Goal: Communication & Community: Participate in discussion

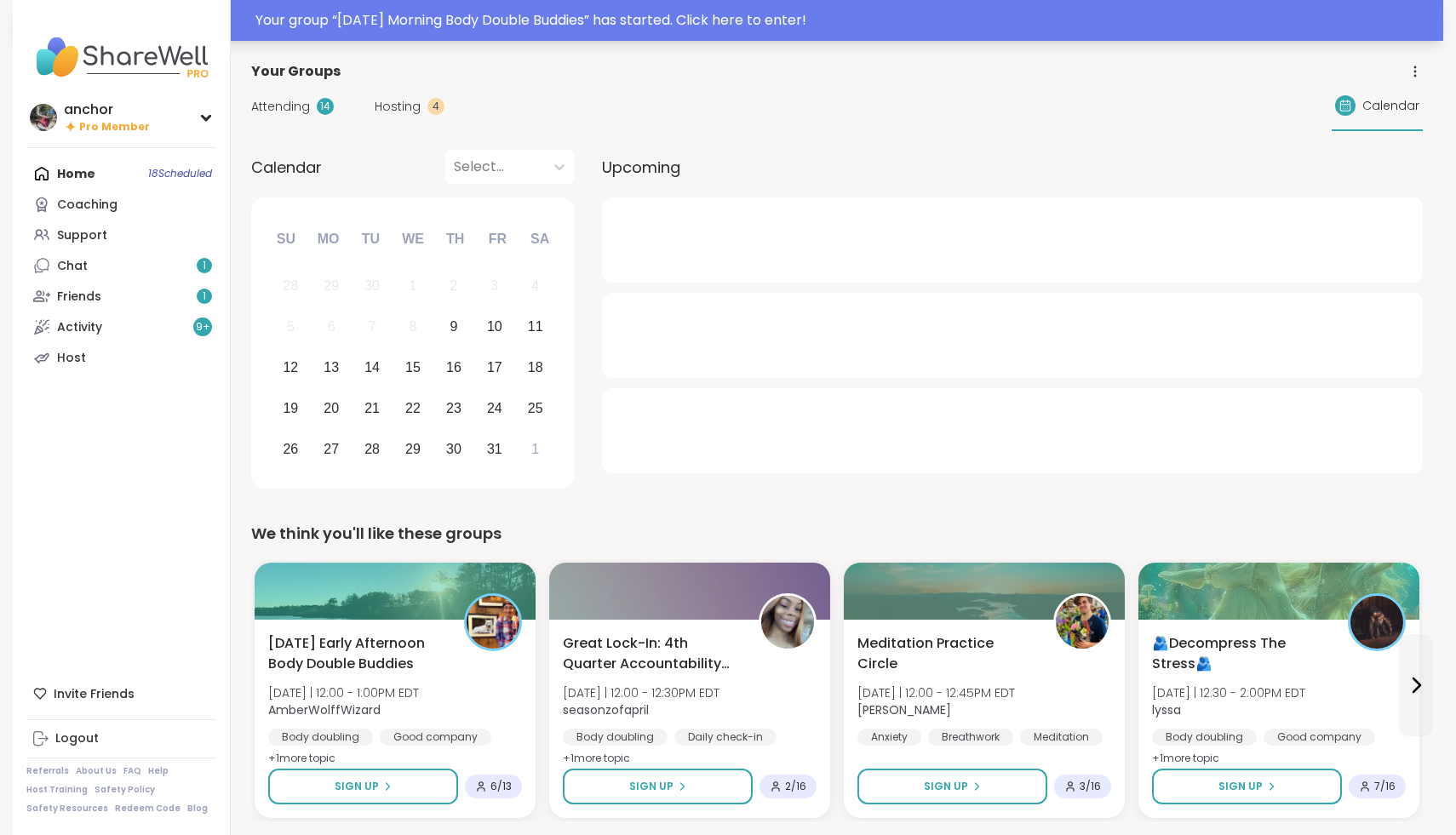
click at [474, 26] on div "Your group “ [DATE] Morning Body Double Buddies ” has started. Click here to en…" at bounding box center [845, 20] width 1178 height 20
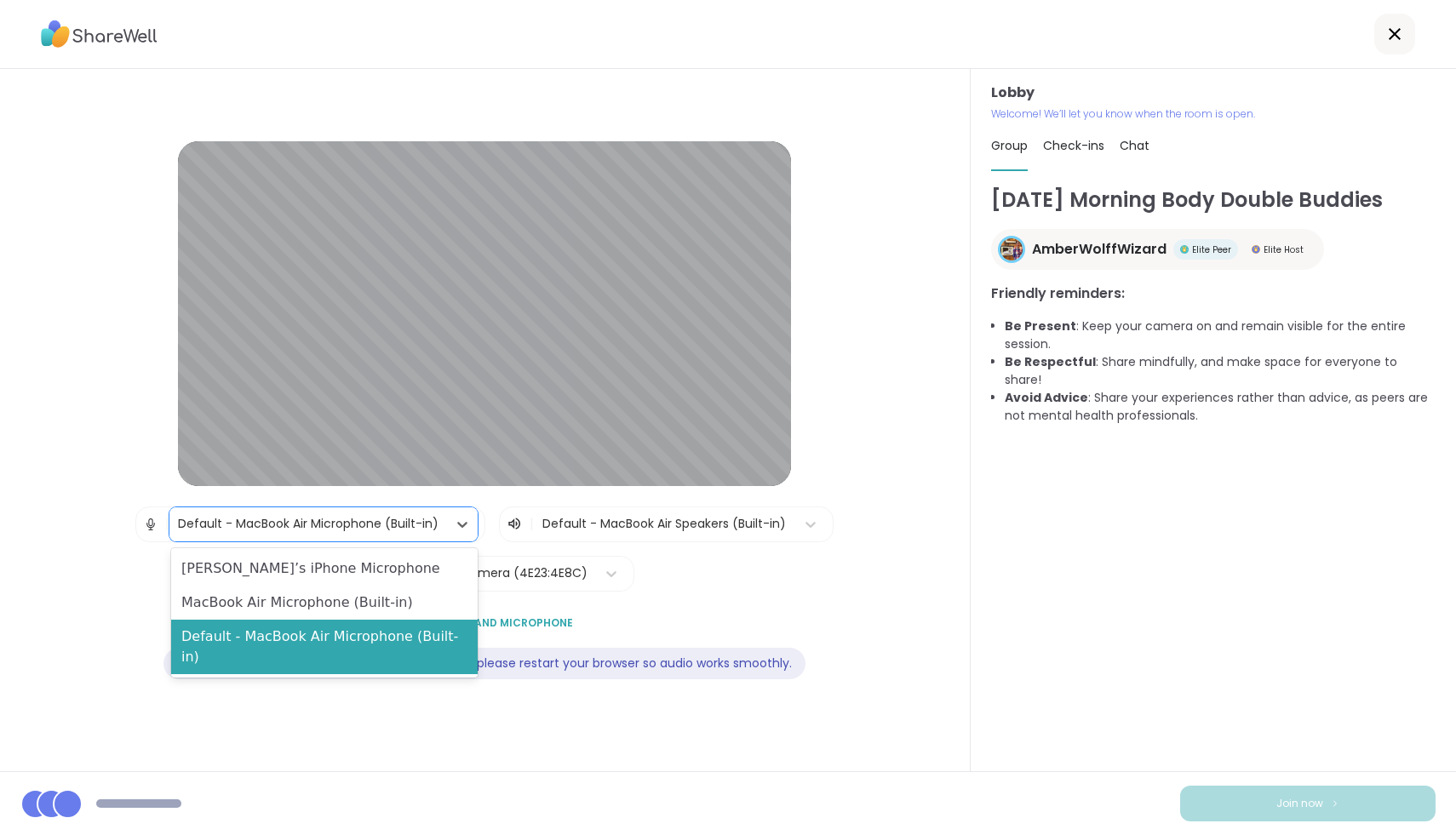
click at [362, 524] on div "Default - MacBook Air Microphone (Built-in)" at bounding box center [308, 524] width 260 height 18
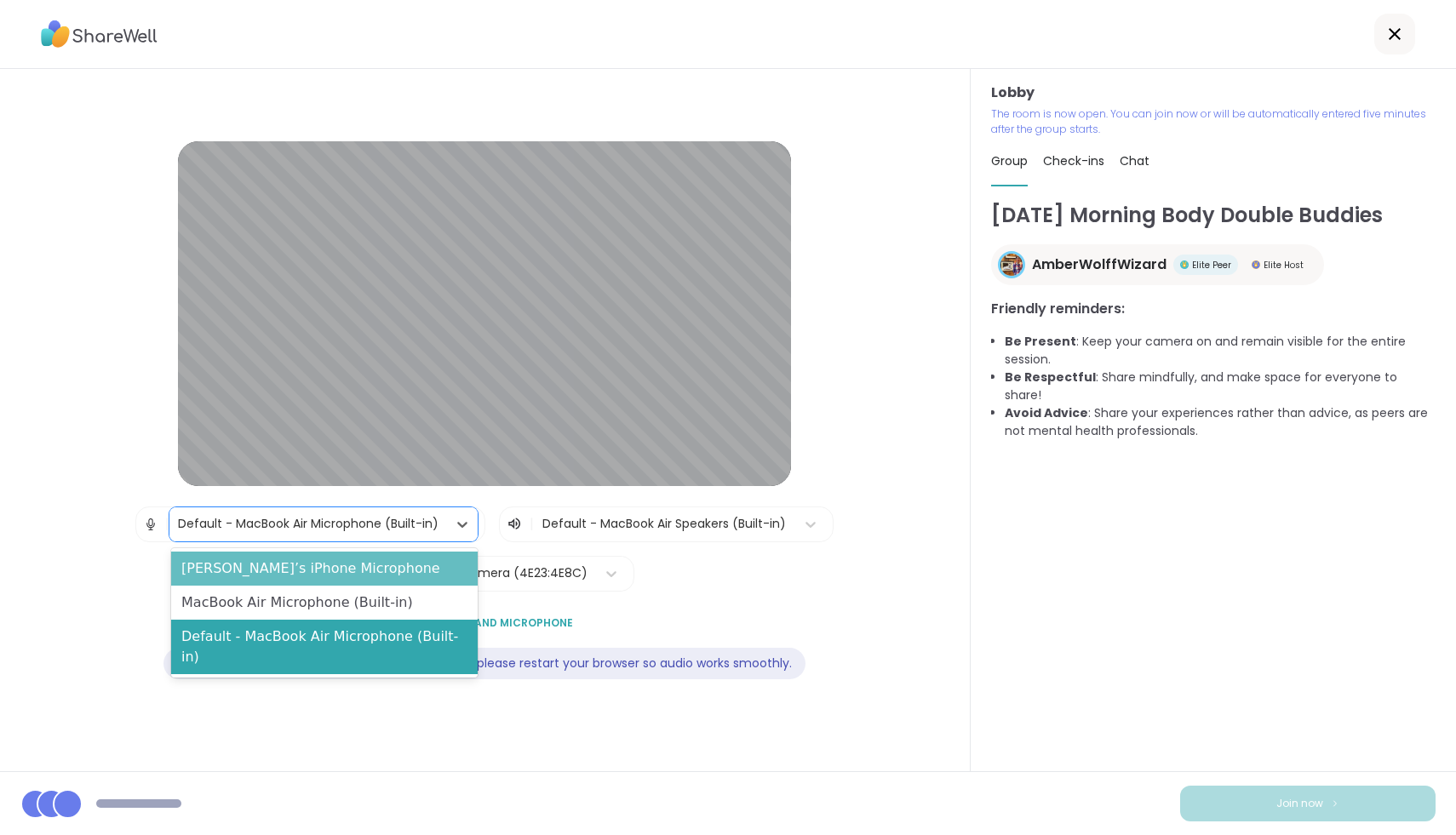
click at [354, 565] on div "[PERSON_NAME]’s iPhone Microphone" at bounding box center [324, 568] width 307 height 34
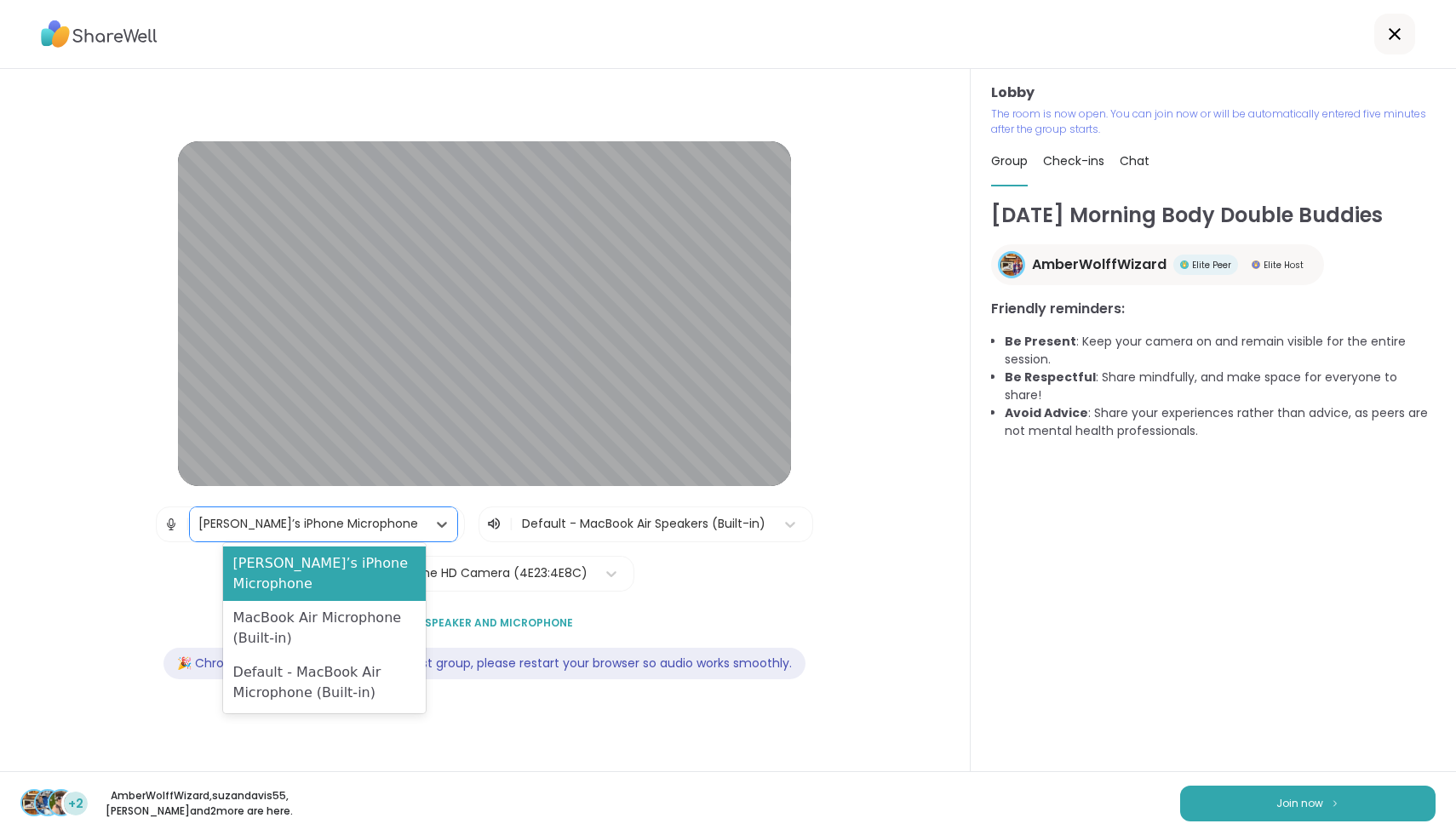
click at [319, 507] on div "[PERSON_NAME]’s iPhone Microphone" at bounding box center [308, 524] width 236 height 34
click at [302, 602] on div "MacBook Air Microphone (Built-in)" at bounding box center [325, 628] width 204 height 55
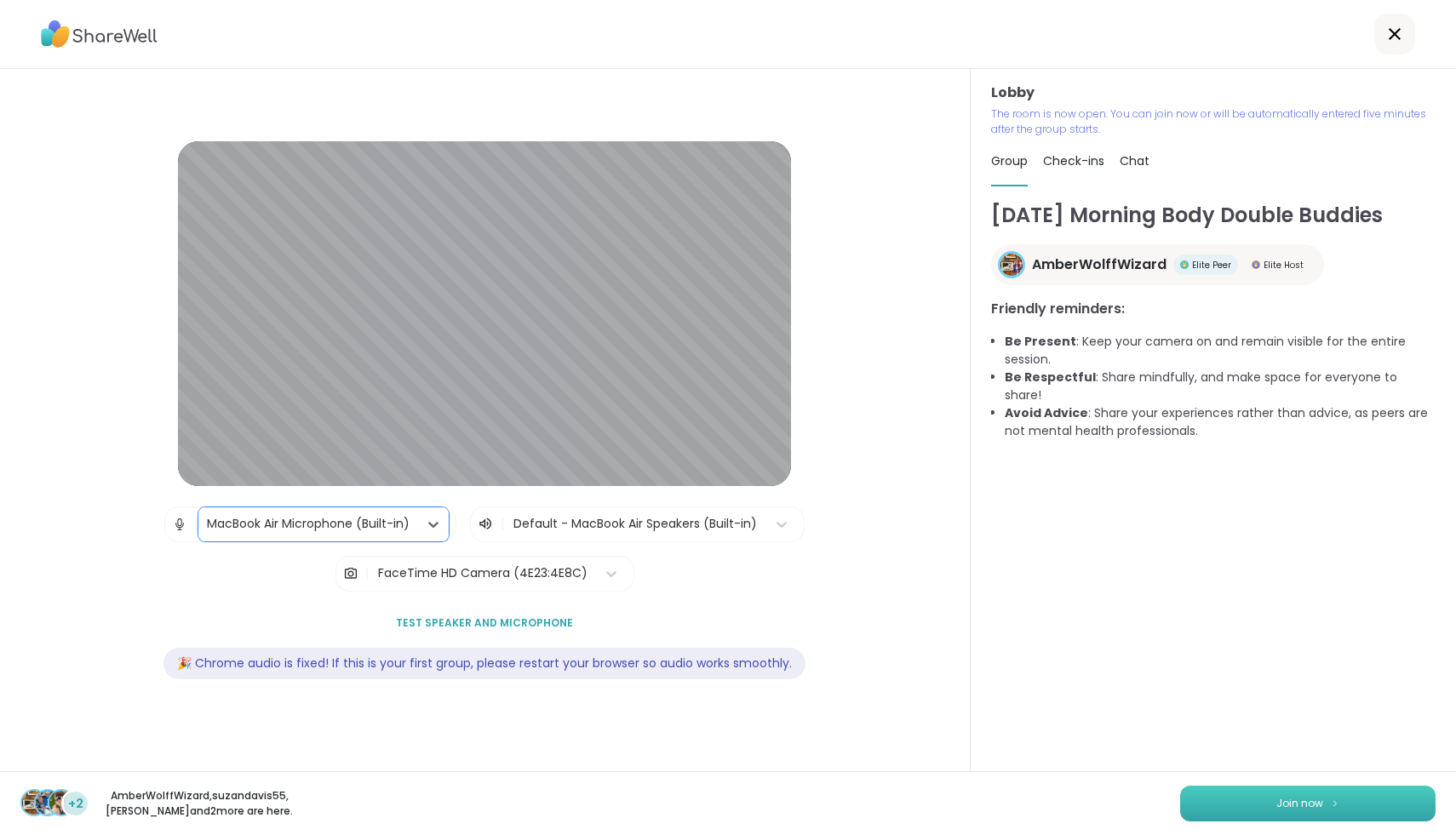
click at [1271, 799] on button "Join now" at bounding box center [1308, 803] width 256 height 36
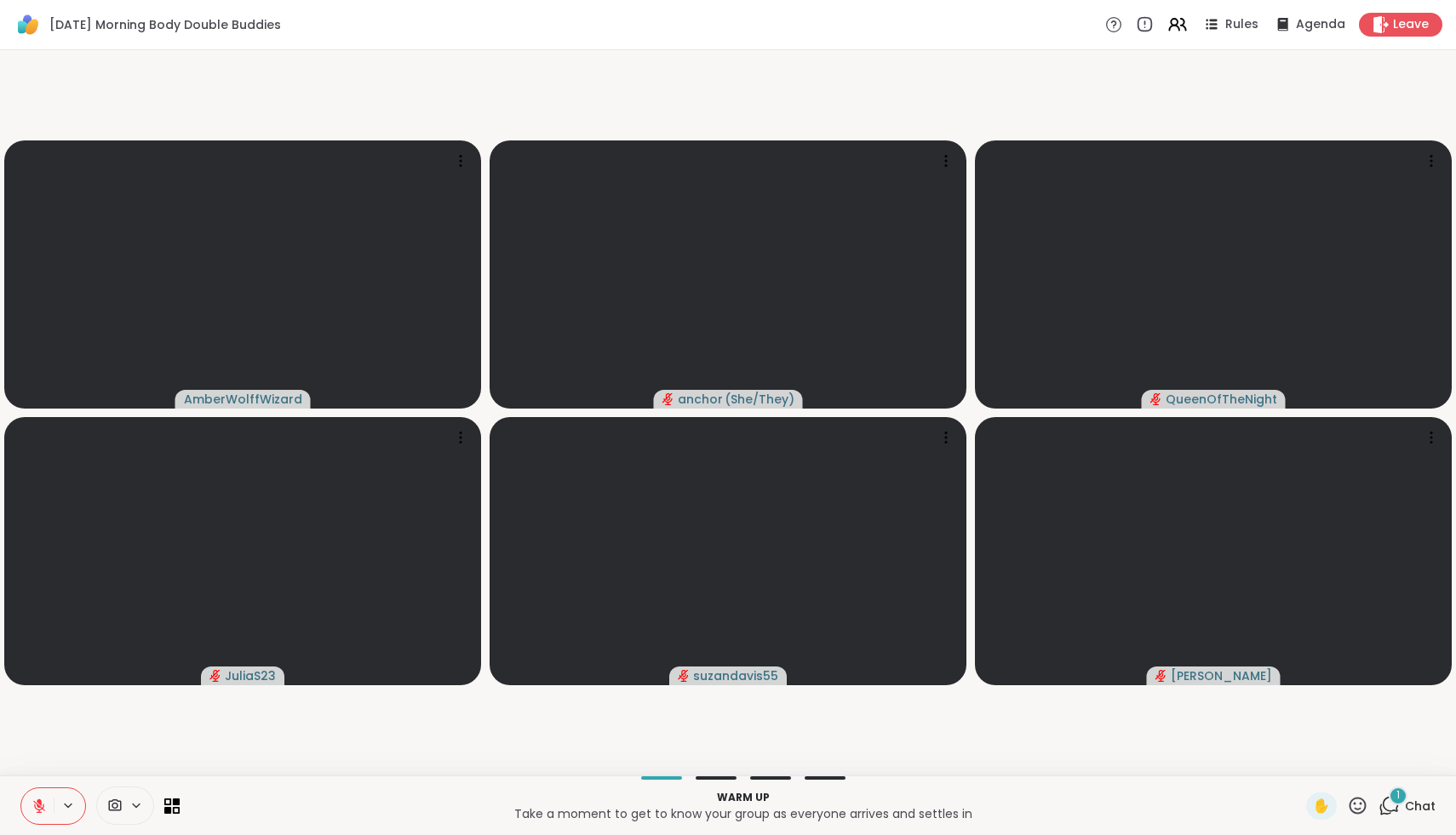
click at [120, 811] on icon at bounding box center [115, 805] width 15 height 16
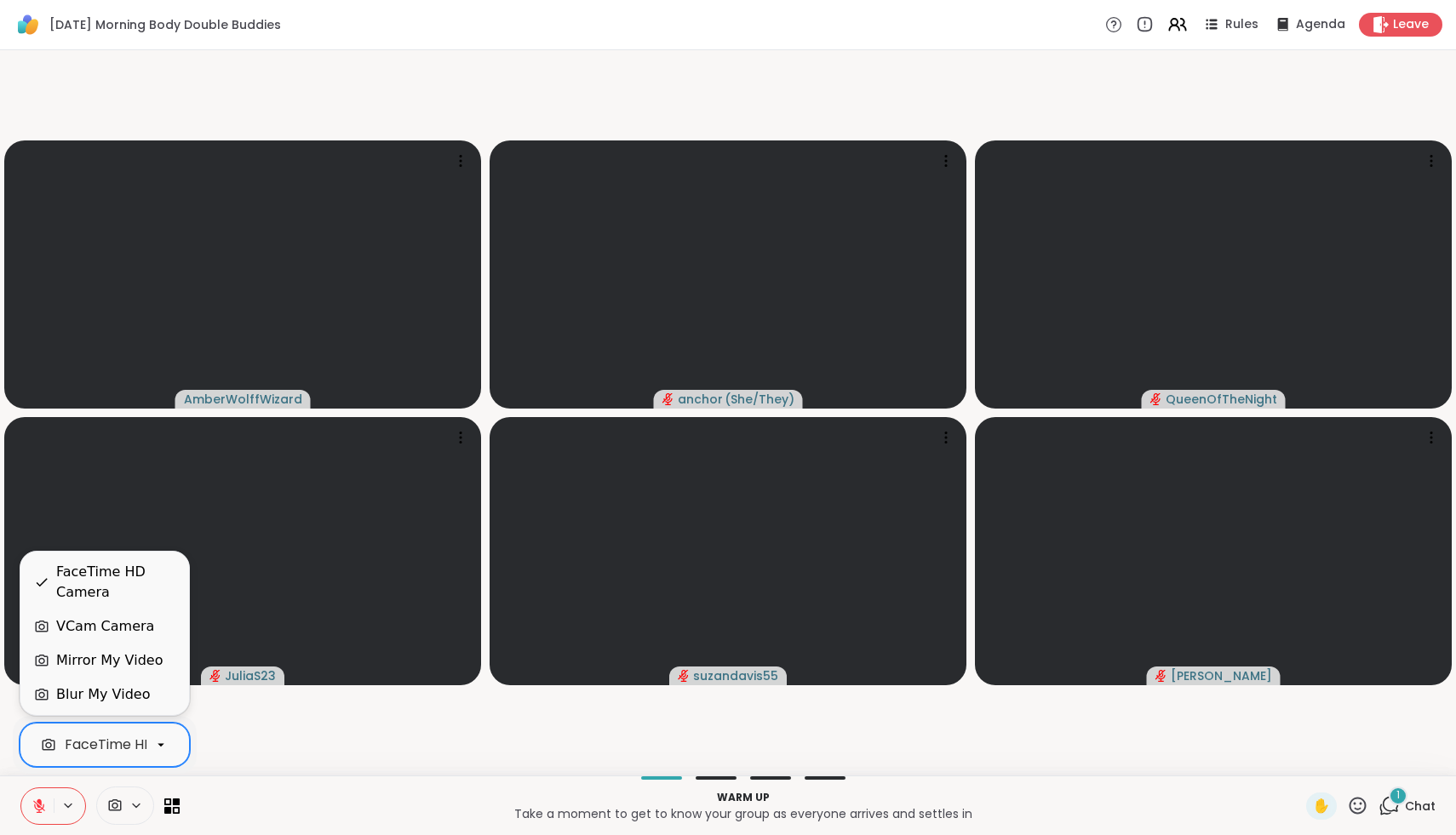
click at [128, 753] on div "FaceTime HD Camera" at bounding box center [138, 745] width 148 height 20
click at [105, 626] on div "VCam Camera" at bounding box center [105, 626] width 98 height 20
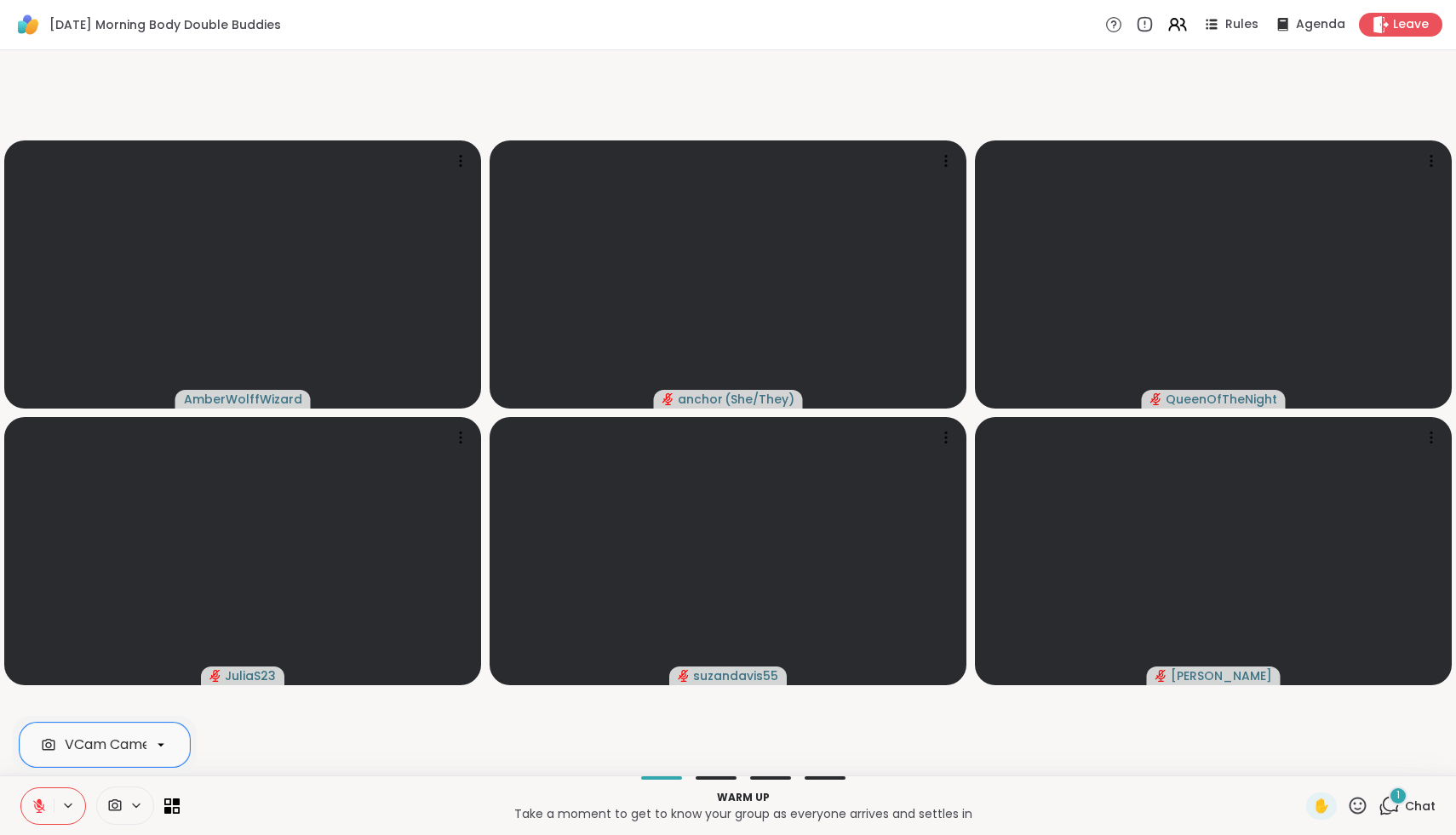
click at [36, 804] on icon at bounding box center [39, 806] width 15 height 15
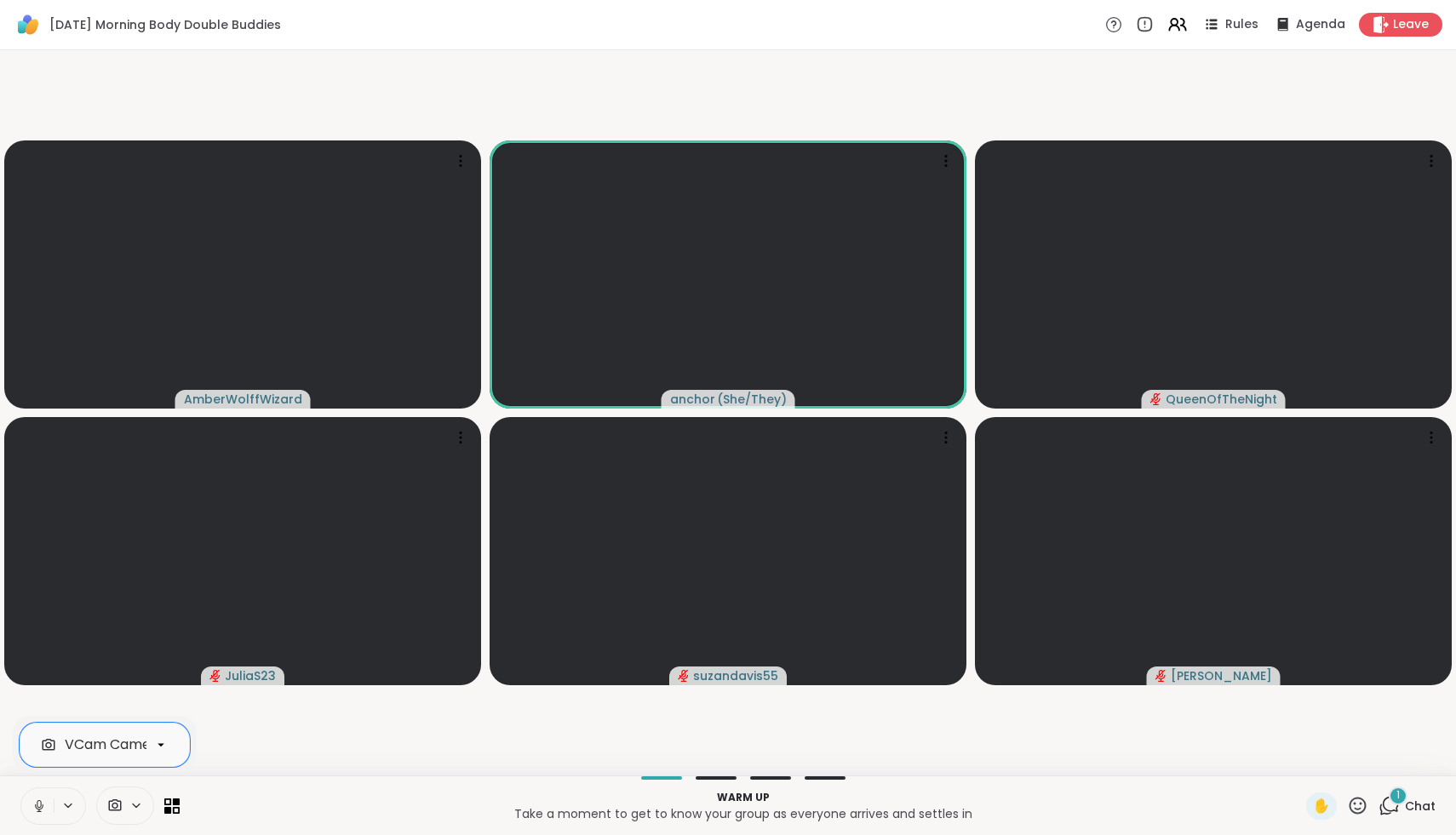
click at [34, 804] on icon at bounding box center [39, 806] width 15 height 15
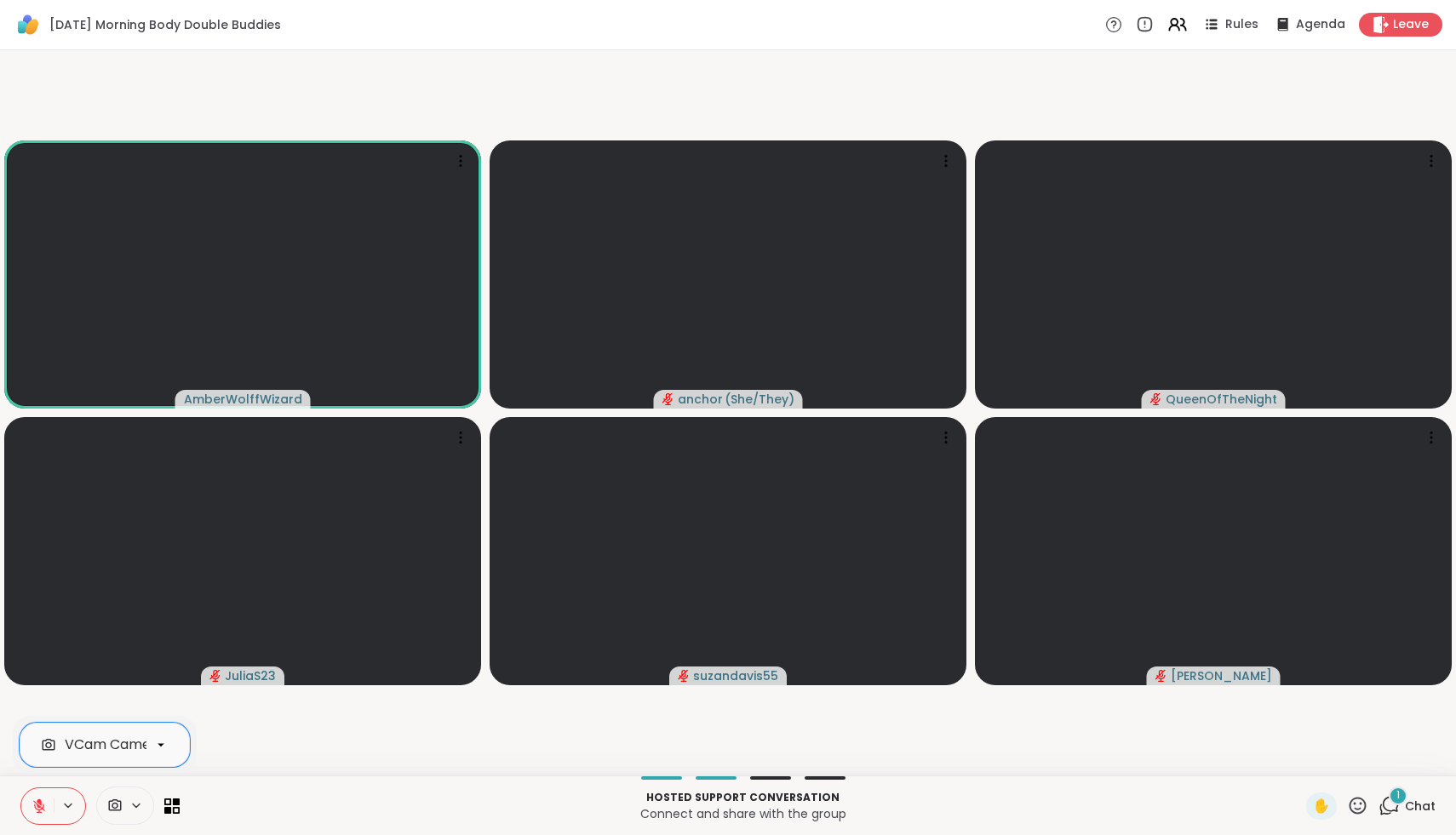
click at [46, 799] on icon at bounding box center [39, 806] width 15 height 15
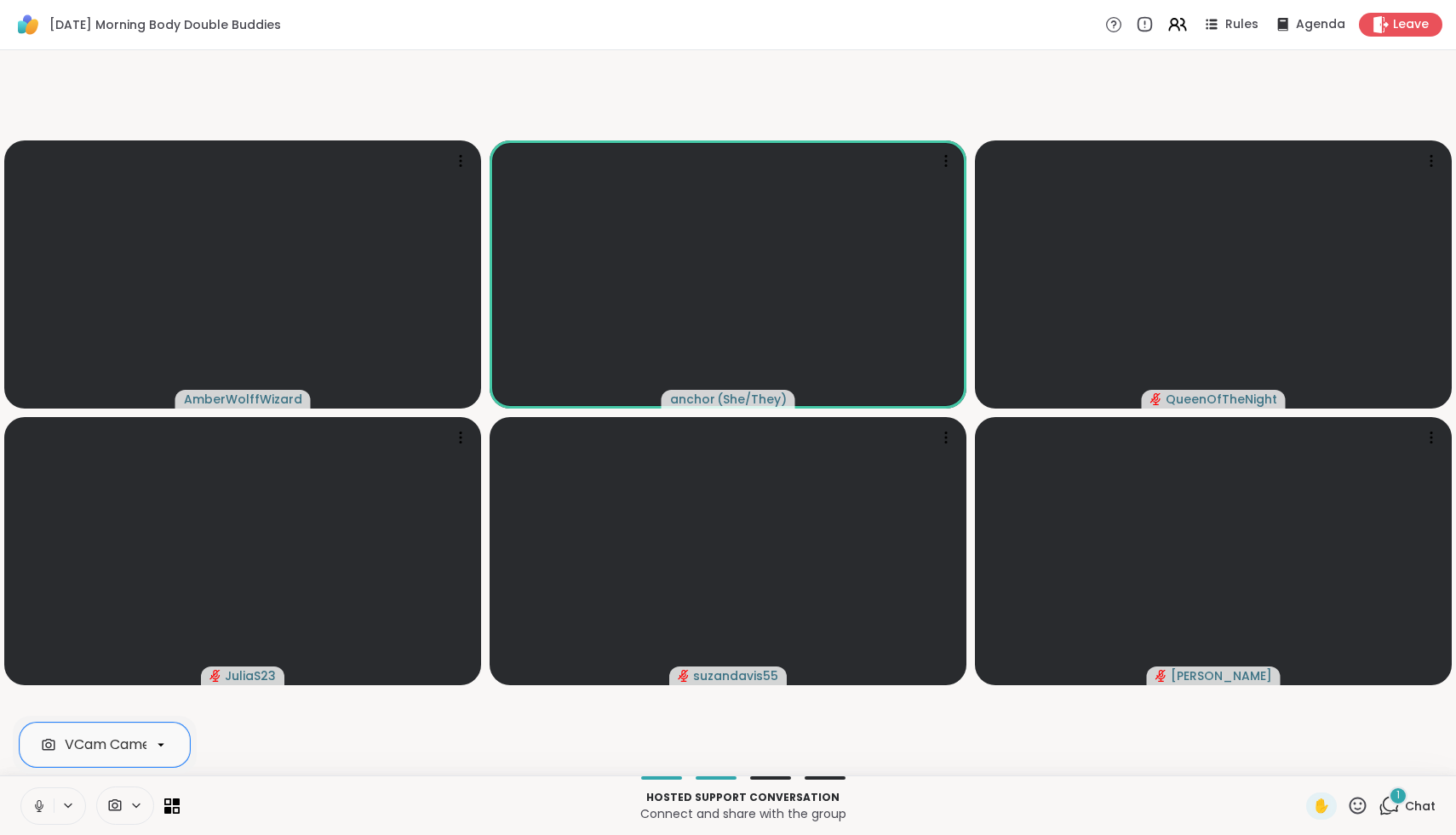
click at [37, 802] on icon at bounding box center [39, 806] width 15 height 15
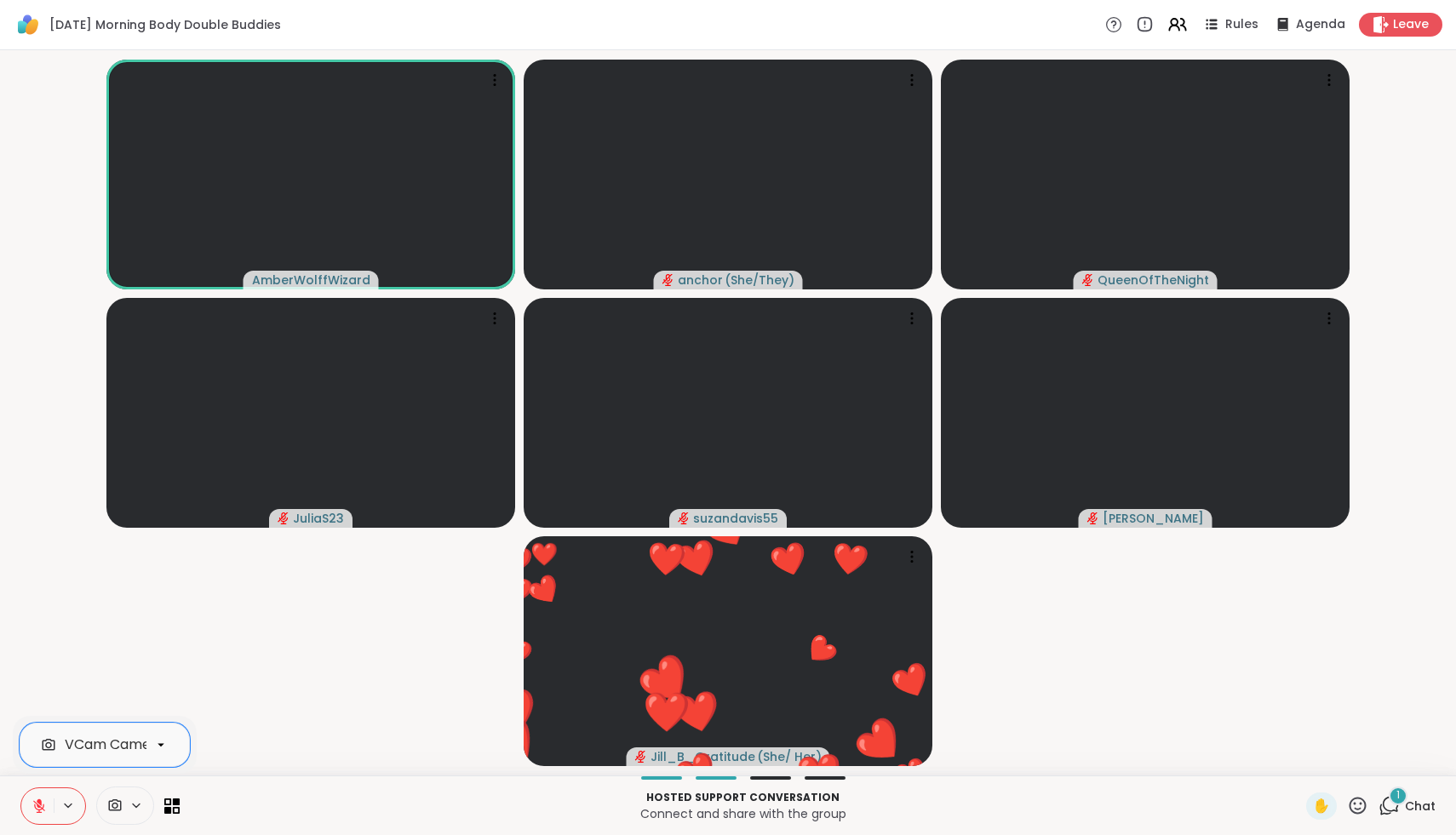
click at [37, 802] on icon at bounding box center [38, 801] width 5 height 7
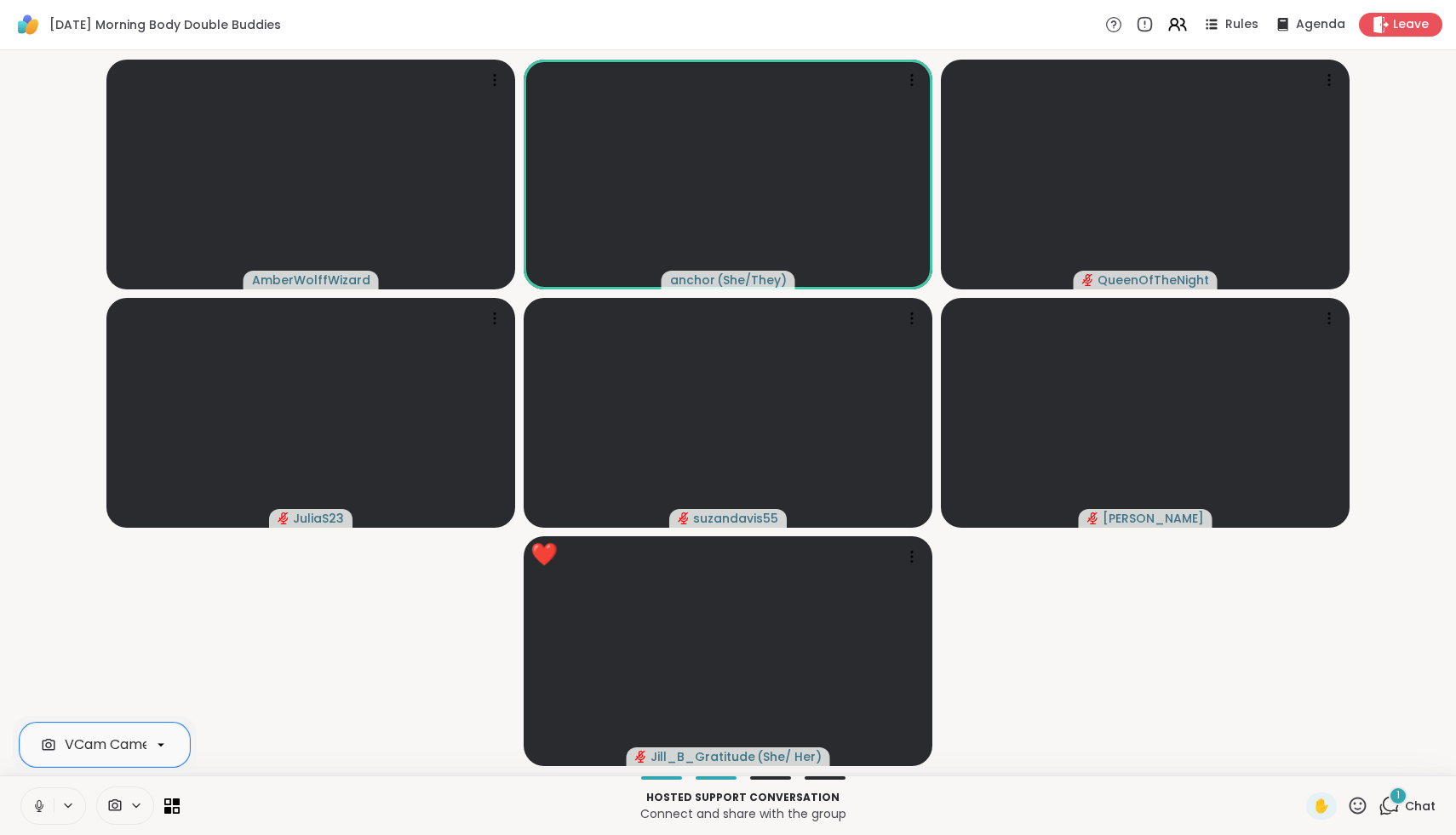
click at [37, 802] on icon at bounding box center [39, 806] width 15 height 15
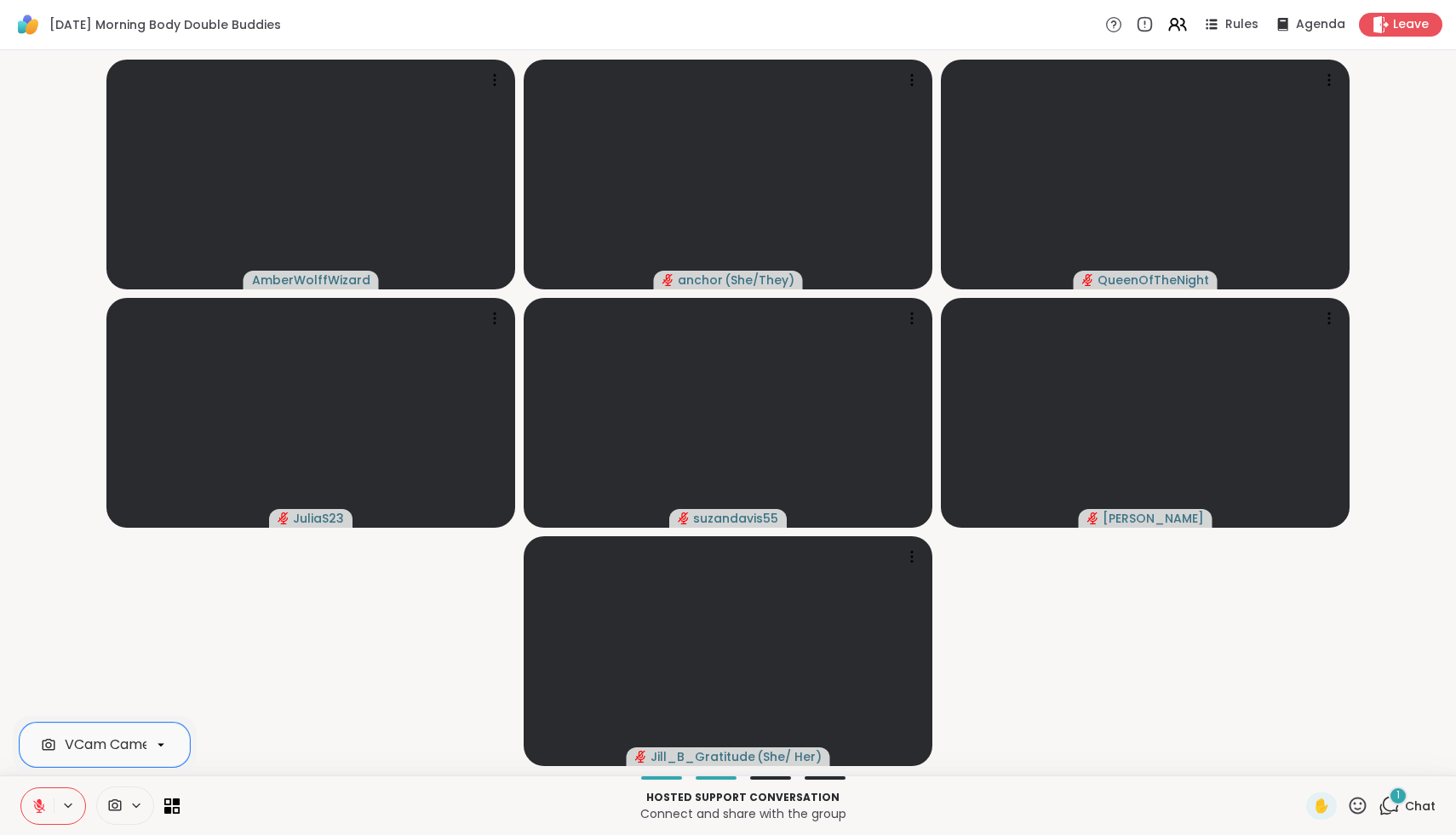
click at [37, 802] on icon at bounding box center [38, 801] width 5 height 7
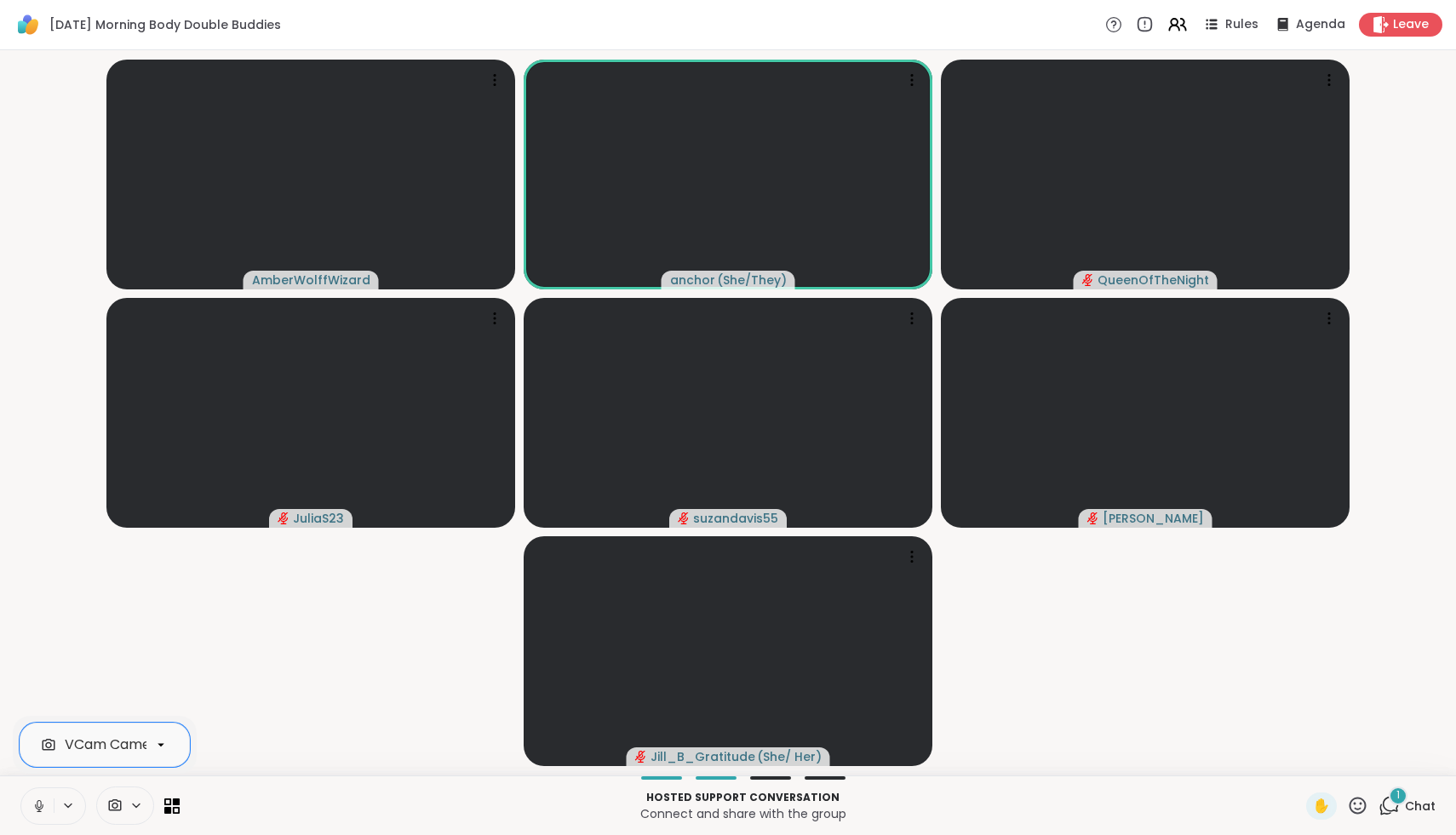
click at [37, 802] on icon at bounding box center [39, 806] width 15 height 15
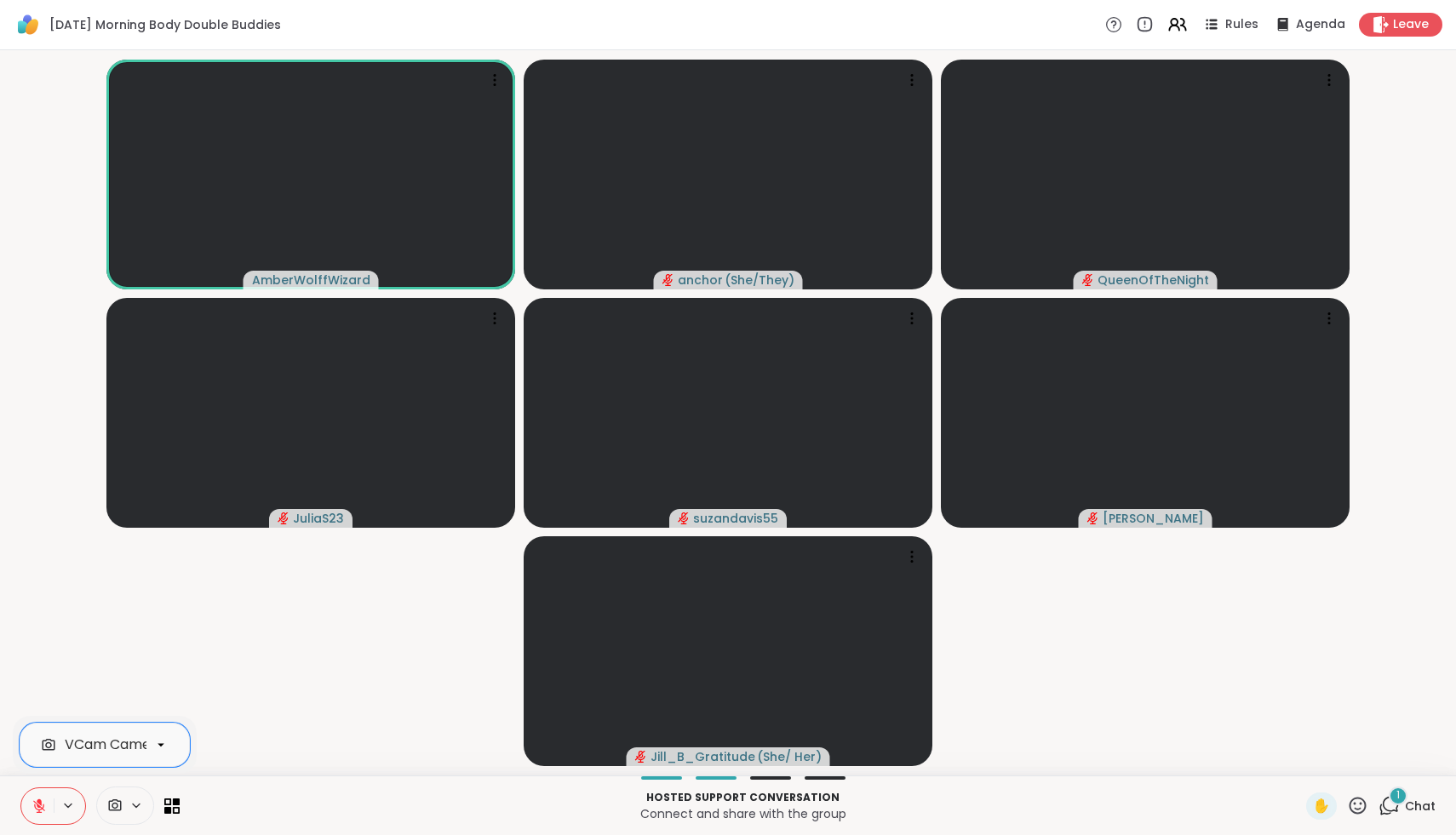
click at [1365, 806] on icon at bounding box center [1358, 806] width 21 height 21
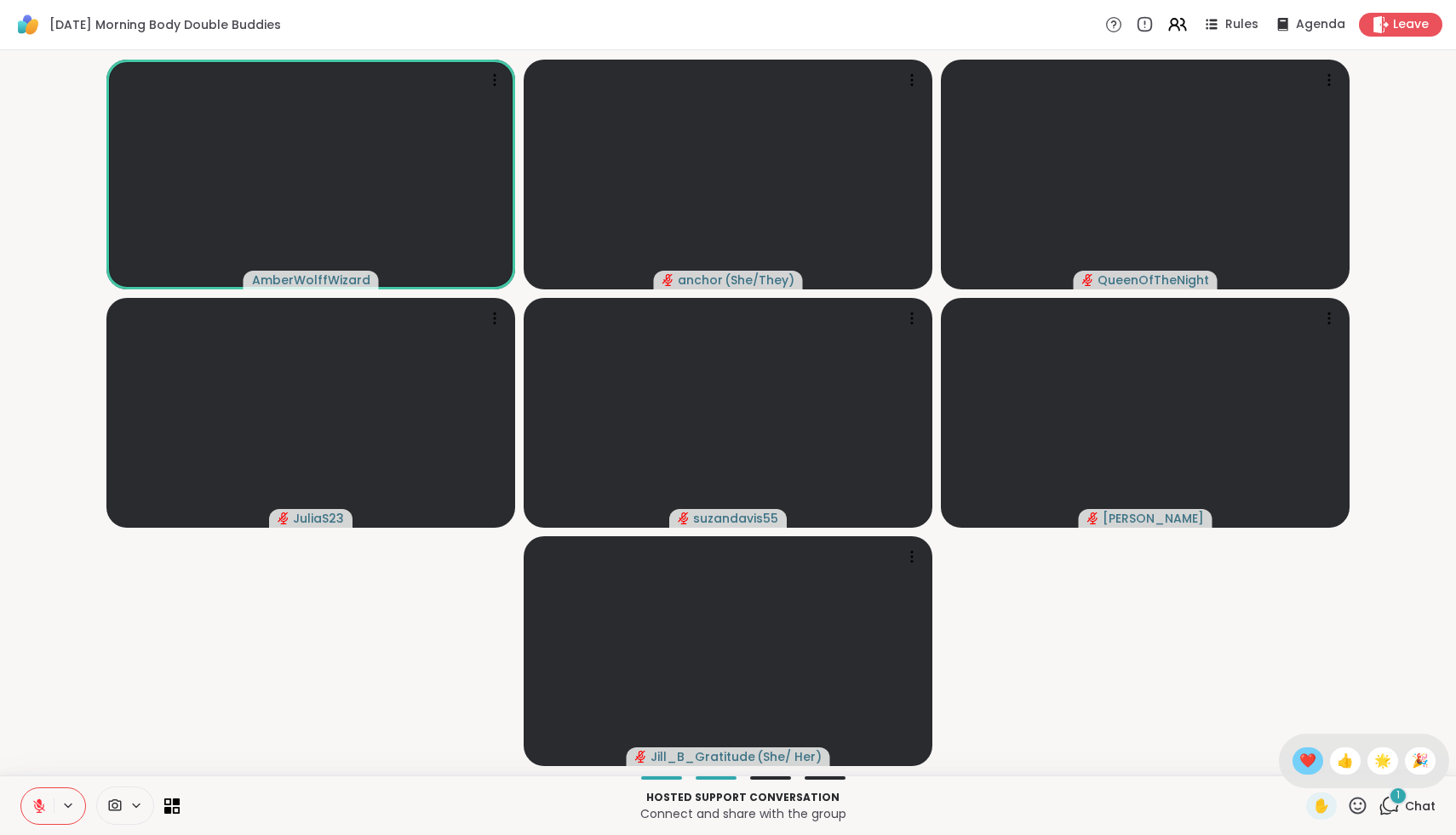
click at [1317, 767] on span "❤️" at bounding box center [1308, 761] width 17 height 20
click at [1364, 799] on icon at bounding box center [1359, 805] width 17 height 17
click at [1317, 755] on span "❤️" at bounding box center [1308, 761] width 17 height 20
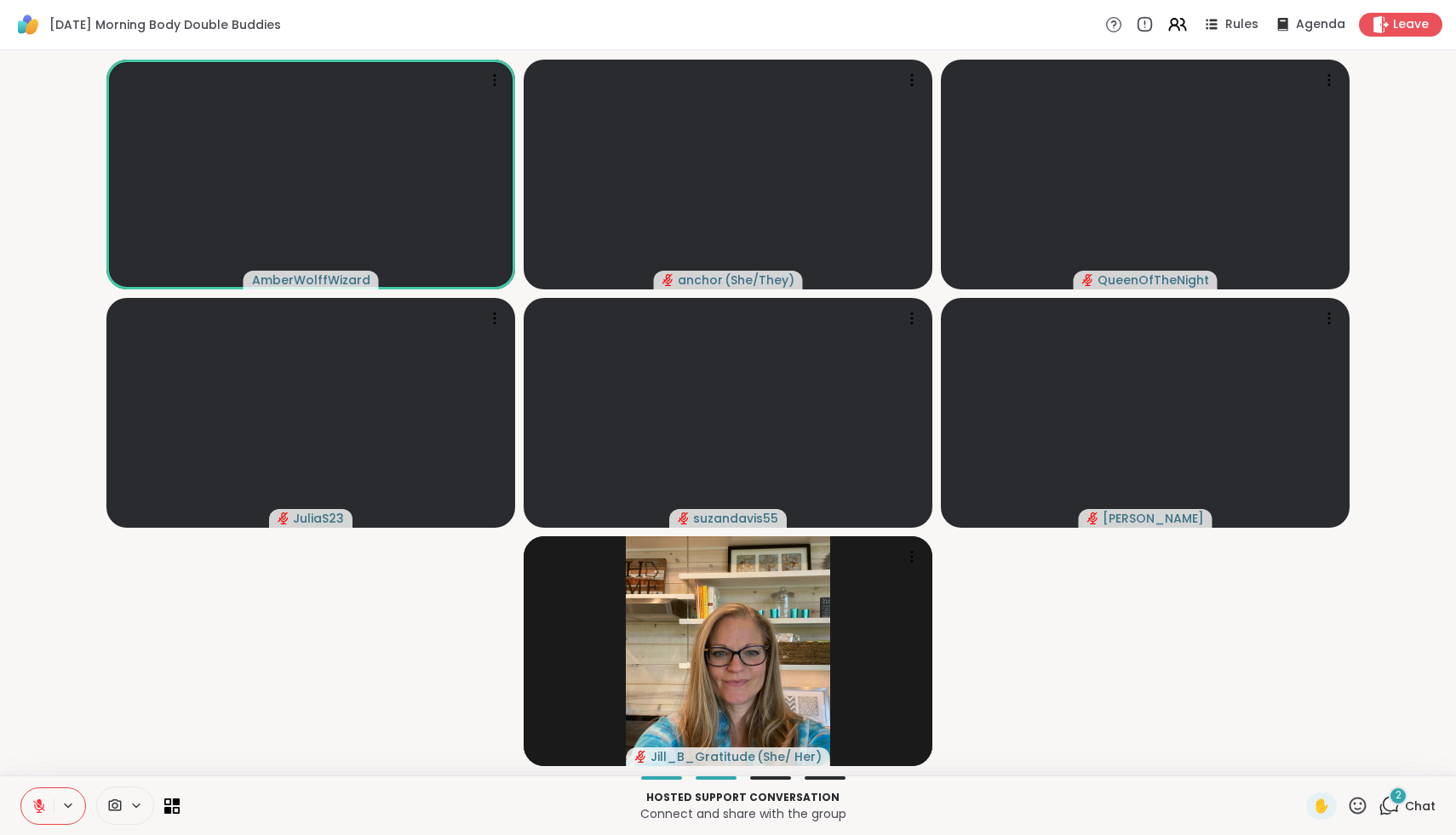
click at [1417, 798] on span "Chat" at bounding box center [1420, 806] width 31 height 17
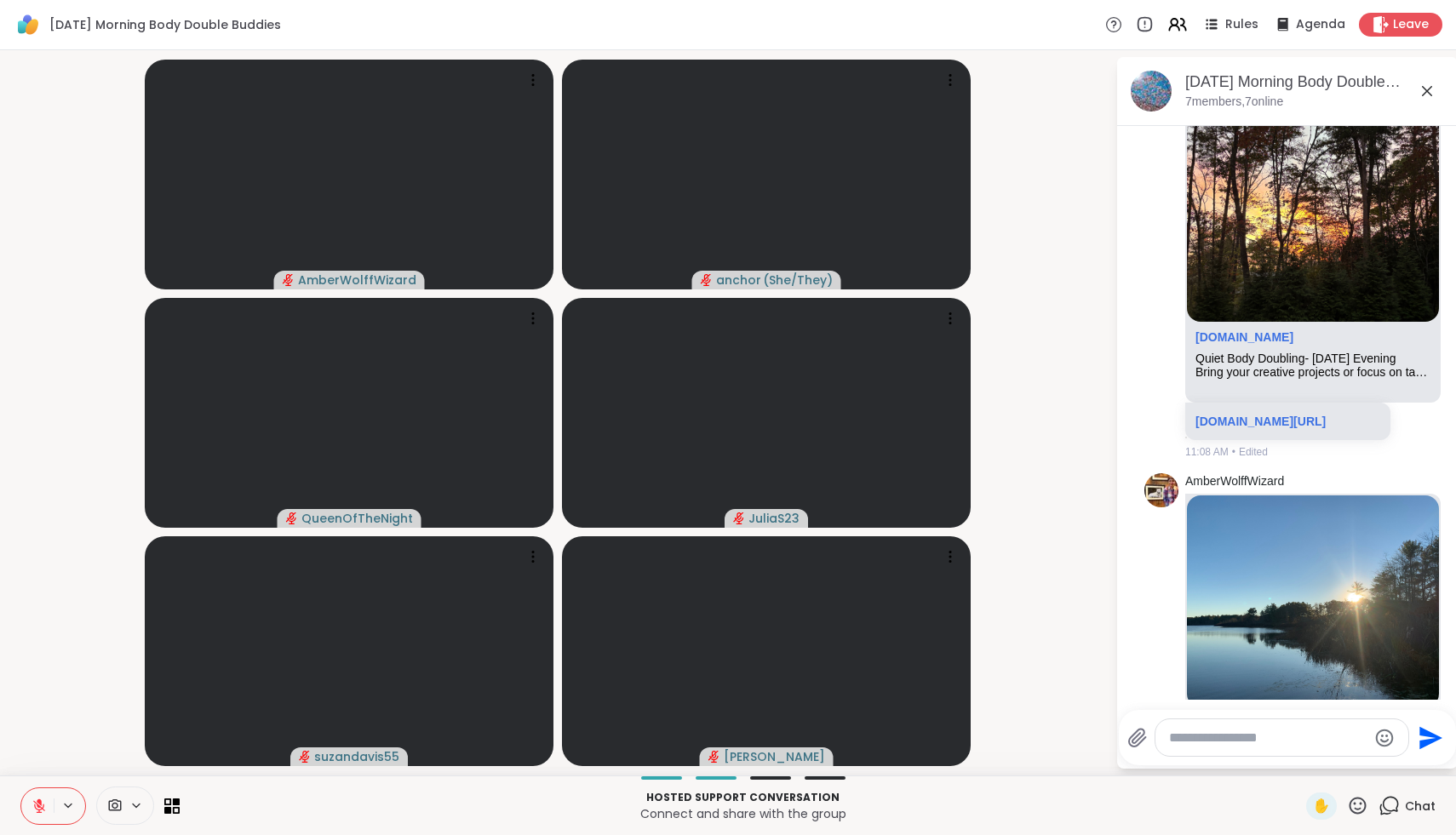
scroll to position [220, 0]
